Goal: Navigation & Orientation: Find specific page/section

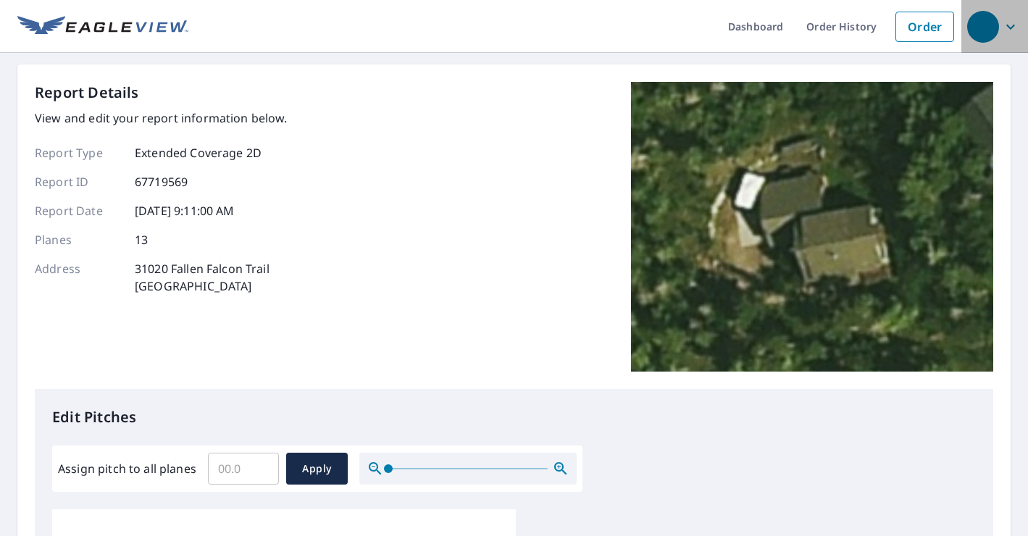
click at [1015, 25] on icon "button" at bounding box center [1010, 26] width 17 height 17
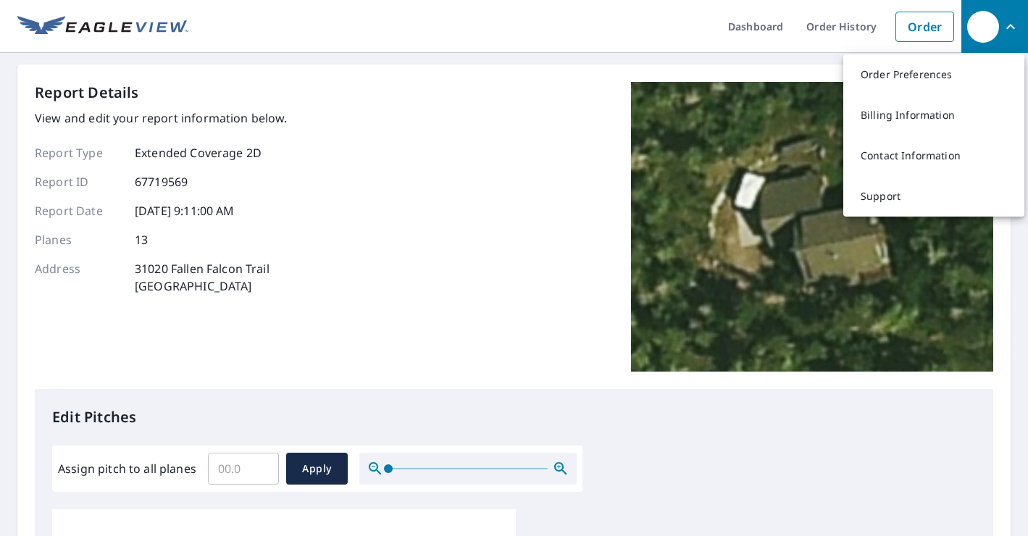
click at [384, 205] on div "Report Details View and edit your report information below. Report Type Extende…" at bounding box center [514, 235] width 958 height 307
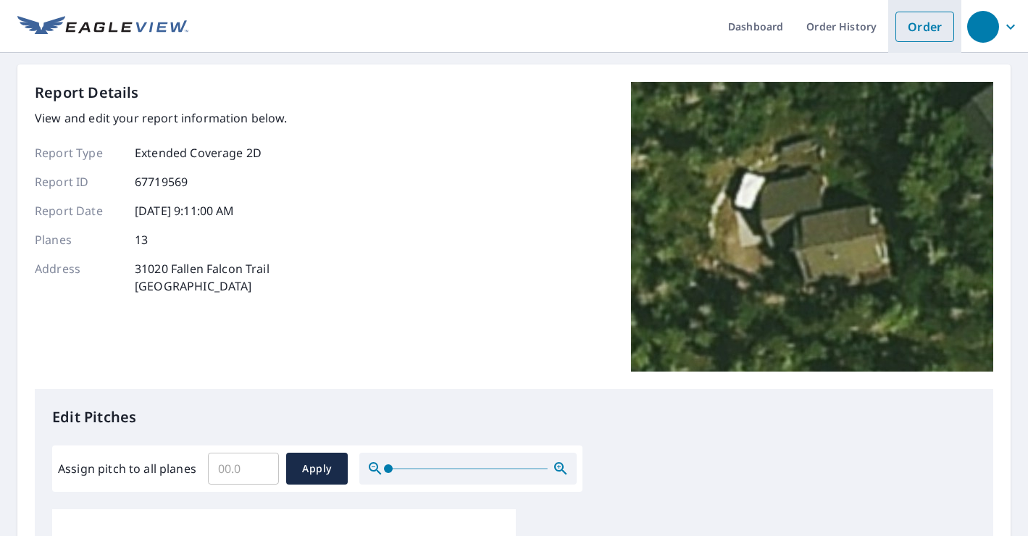
click at [894, 35] on li "Order" at bounding box center [924, 26] width 73 height 53
click at [923, 33] on link "Order" at bounding box center [924, 27] width 59 height 30
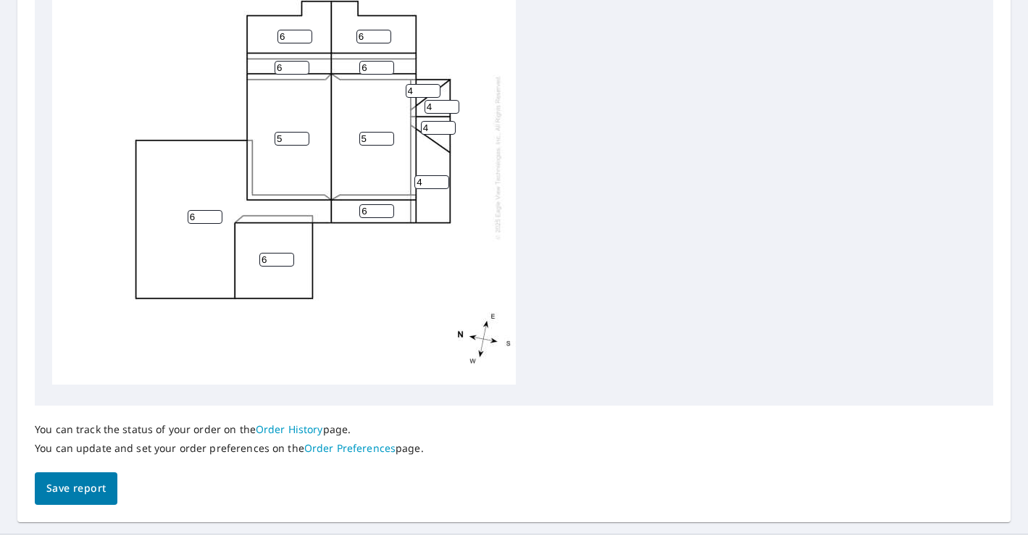
scroll to position [4, 0]
click at [286, 431] on link "Order History" at bounding box center [289, 429] width 67 height 14
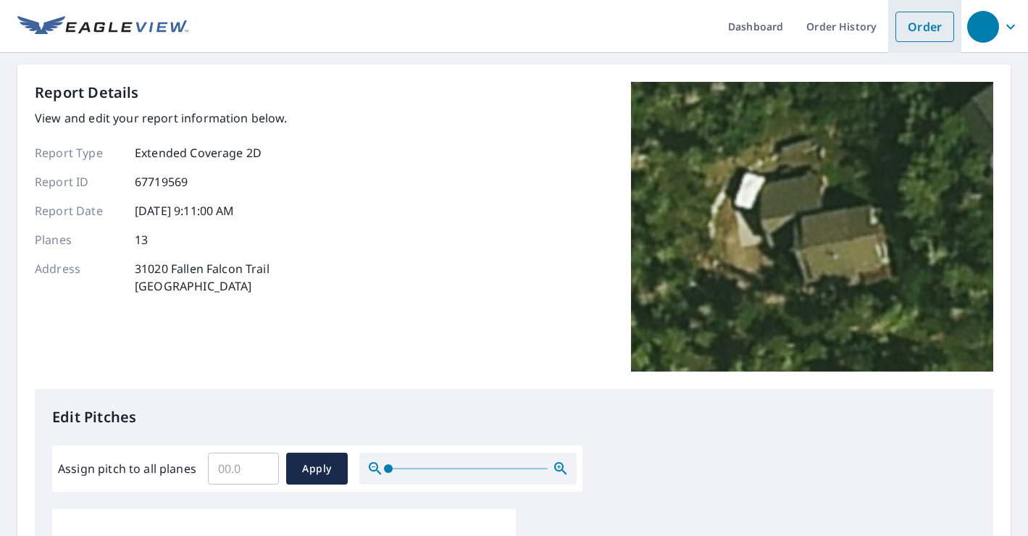
click at [927, 27] on link "Order" at bounding box center [924, 27] width 59 height 30
